Goal: Task Accomplishment & Management: Manage account settings

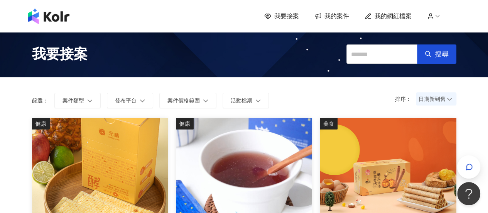
click at [342, 15] on span "我的案件" at bounding box center [337, 16] width 25 height 8
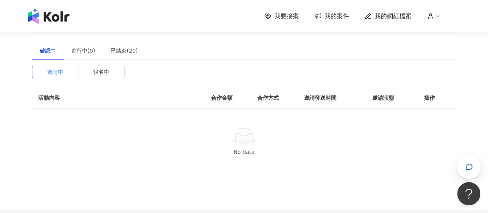
click at [298, 11] on div "我要接案 我的案件 我的網紅檔案" at bounding box center [244, 15] width 440 height 15
click at [297, 14] on span "我要接案" at bounding box center [287, 16] width 25 height 8
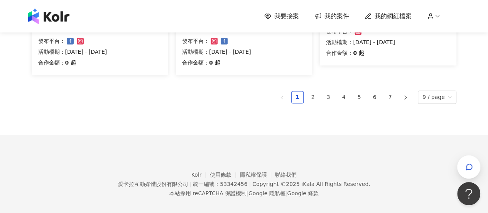
scroll to position [612, 0]
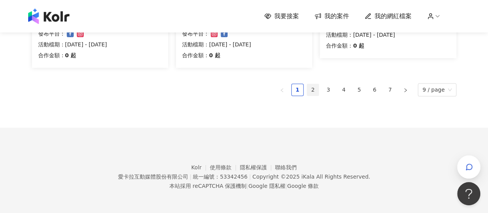
click at [314, 88] on link "2" at bounding box center [313, 90] width 12 height 12
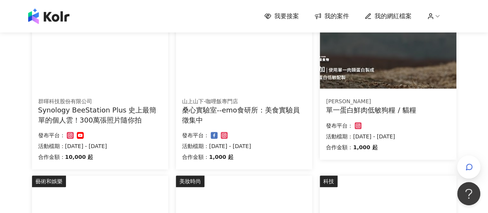
scroll to position [206, 0]
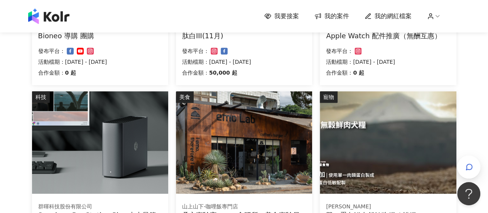
click at [391, 13] on span "我的網紅檔案" at bounding box center [393, 16] width 37 height 8
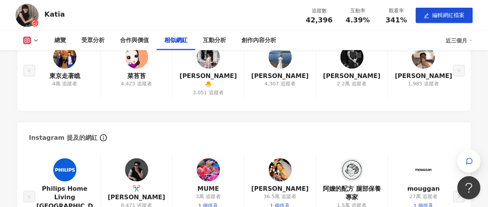
scroll to position [1043, 0]
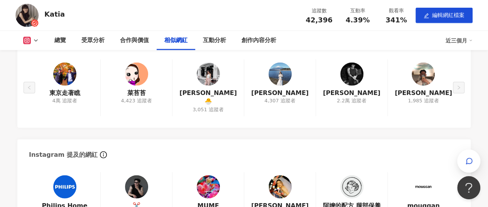
click at [61, 77] on img at bounding box center [64, 74] width 23 height 23
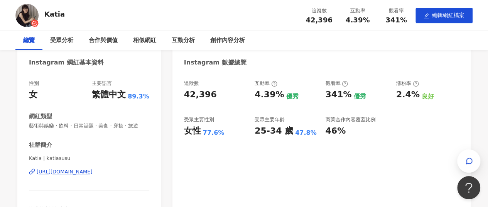
scroll to position [0, 0]
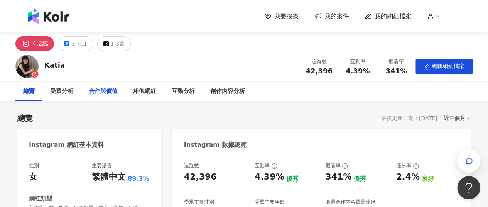
click at [108, 92] on div "合作與價值" at bounding box center [103, 91] width 29 height 9
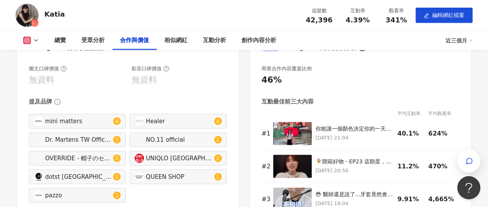
scroll to position [779, 0]
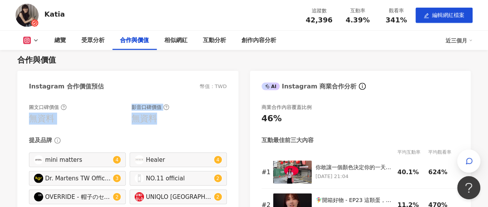
drag, startPoint x: 32, startPoint y: 124, endPoint x: 195, endPoint y: 129, distance: 163.0
click at [195, 125] on div "圖文口碑價值 無資料 影音口碑價值 無資料" at bounding box center [128, 114] width 198 height 21
click at [205, 125] on div "無資料" at bounding box center [179, 119] width 95 height 12
click at [63, 110] on icon at bounding box center [64, 107] width 6 height 6
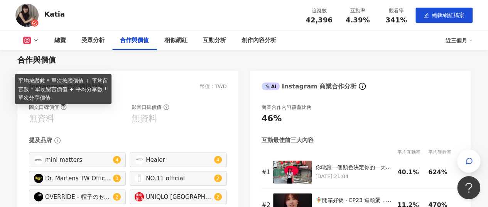
click at [61, 110] on icon at bounding box center [64, 107] width 6 height 6
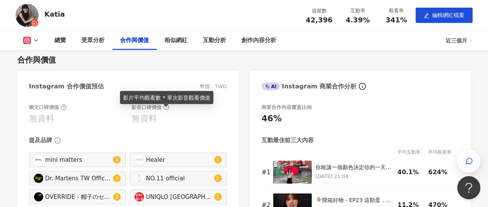
click at [168, 110] on icon at bounding box center [166, 107] width 6 height 6
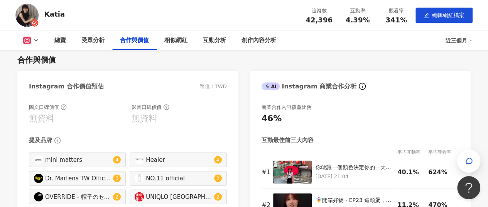
click at [168, 110] on icon at bounding box center [166, 107] width 6 height 6
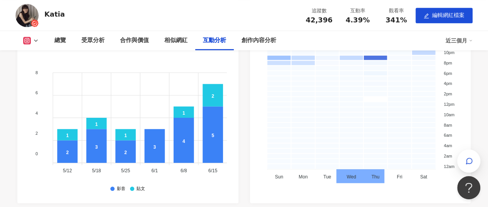
scroll to position [1590, 0]
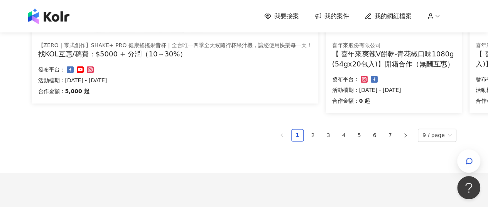
scroll to position [608, 0]
